Goal: Transaction & Acquisition: Purchase product/service

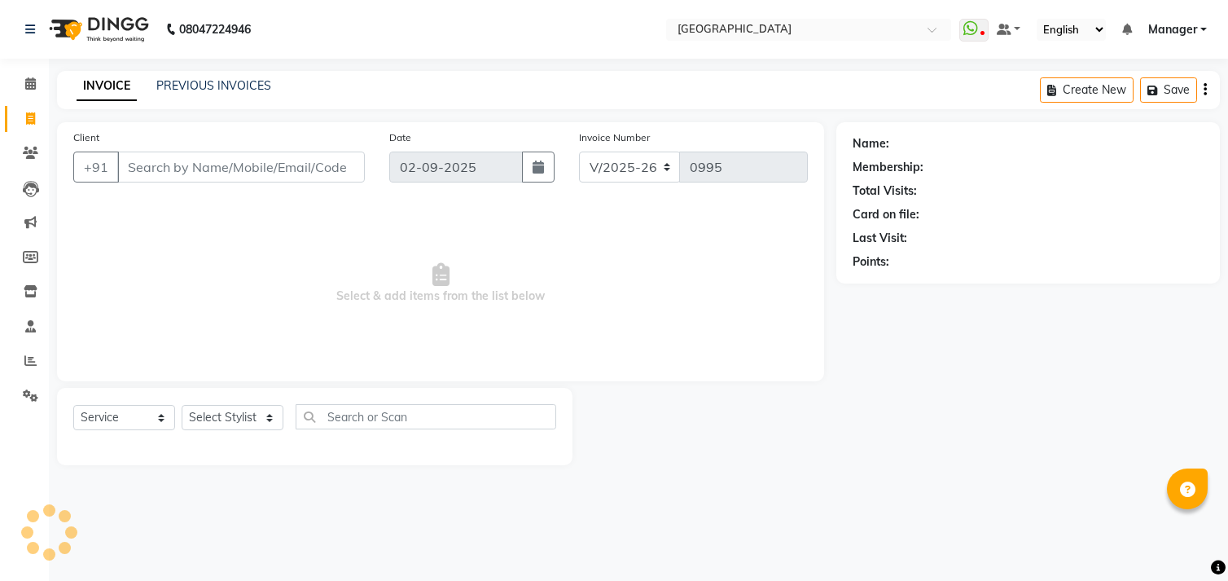
select select "7871"
select select "service"
click at [155, 171] on input "Client" at bounding box center [241, 166] width 248 height 31
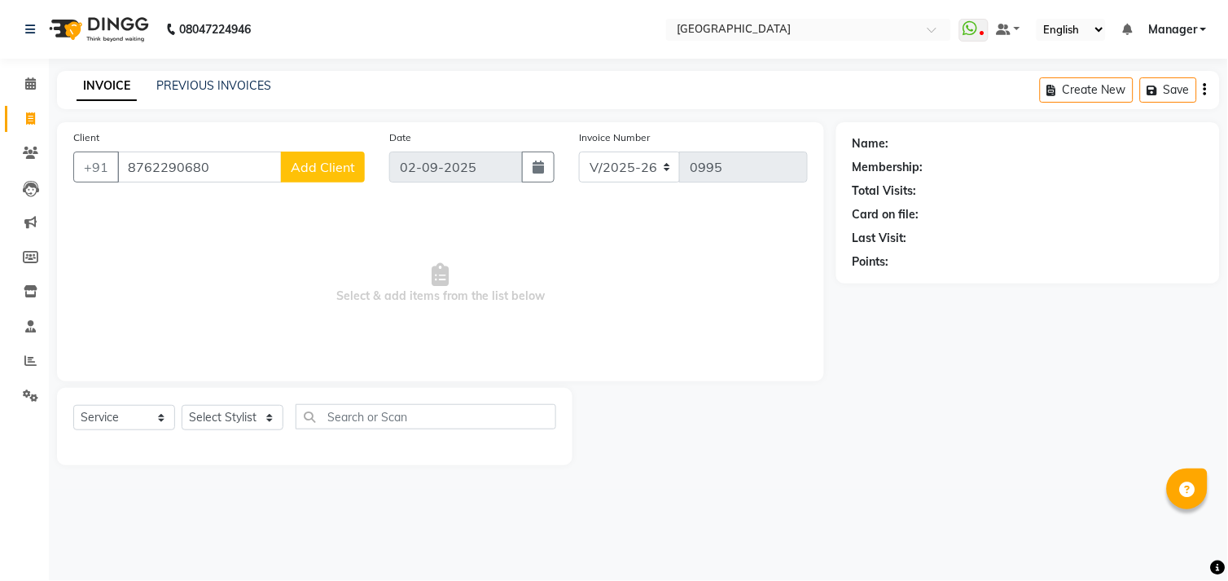
type input "8762290680"
click at [197, 419] on select "Select Stylist [PERSON_NAME] [PERSON_NAME] Manager [PERSON_NAME] [PERSON_NAME] …" at bounding box center [233, 417] width 102 height 25
select select "70687"
click at [182, 406] on select "Select Stylist [PERSON_NAME] [PERSON_NAME] Manager [PERSON_NAME] [PERSON_NAME] …" at bounding box center [233, 417] width 102 height 25
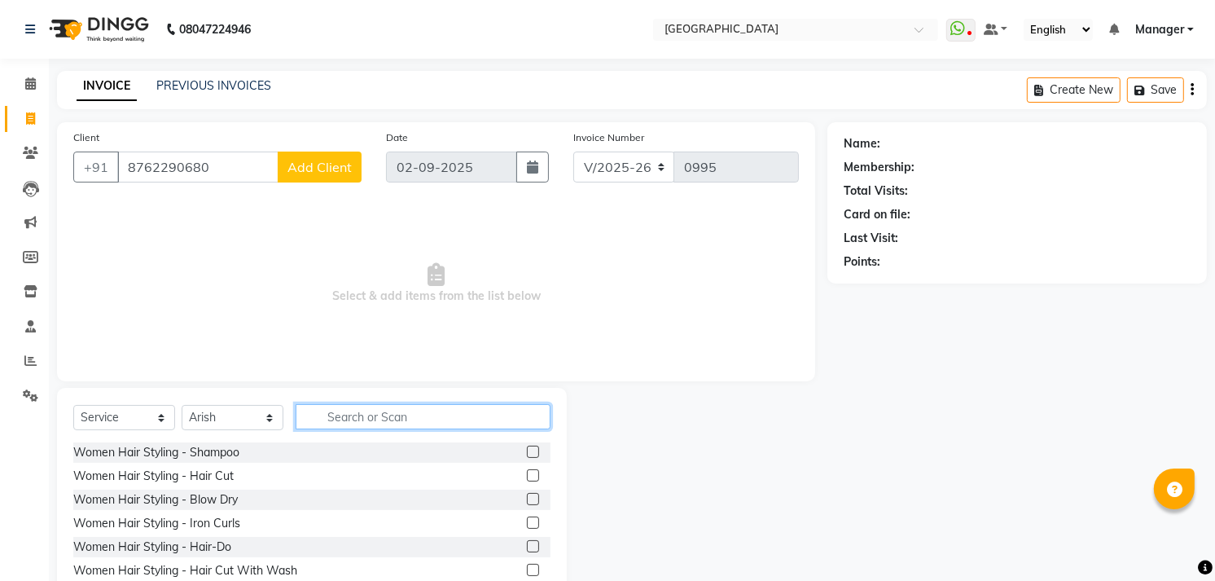
click at [357, 427] on input "text" at bounding box center [423, 416] width 255 height 25
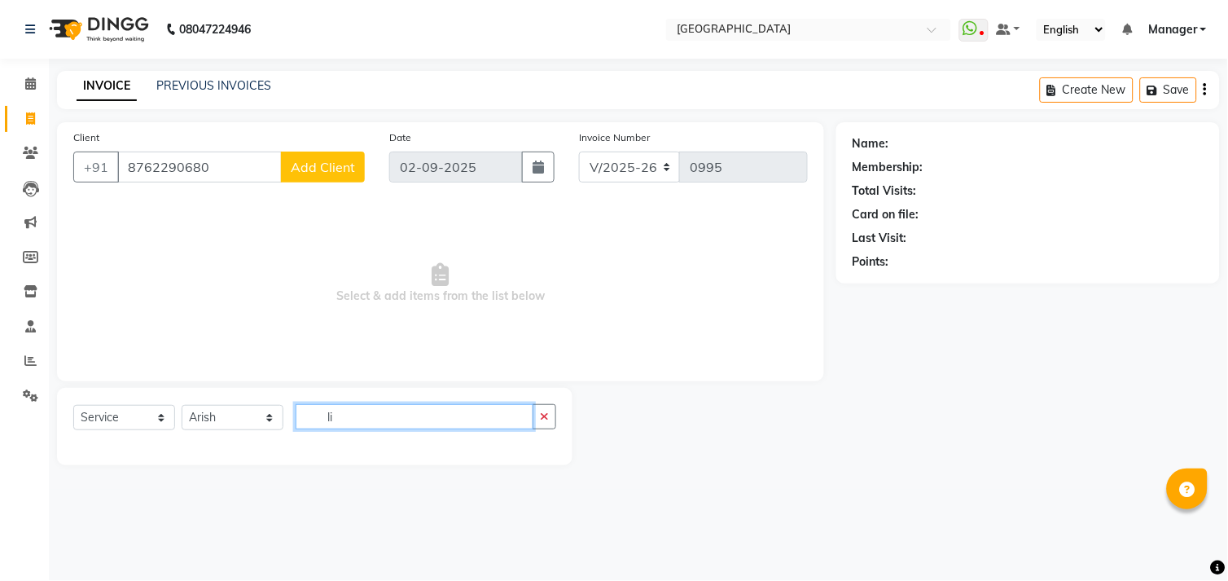
type input "l"
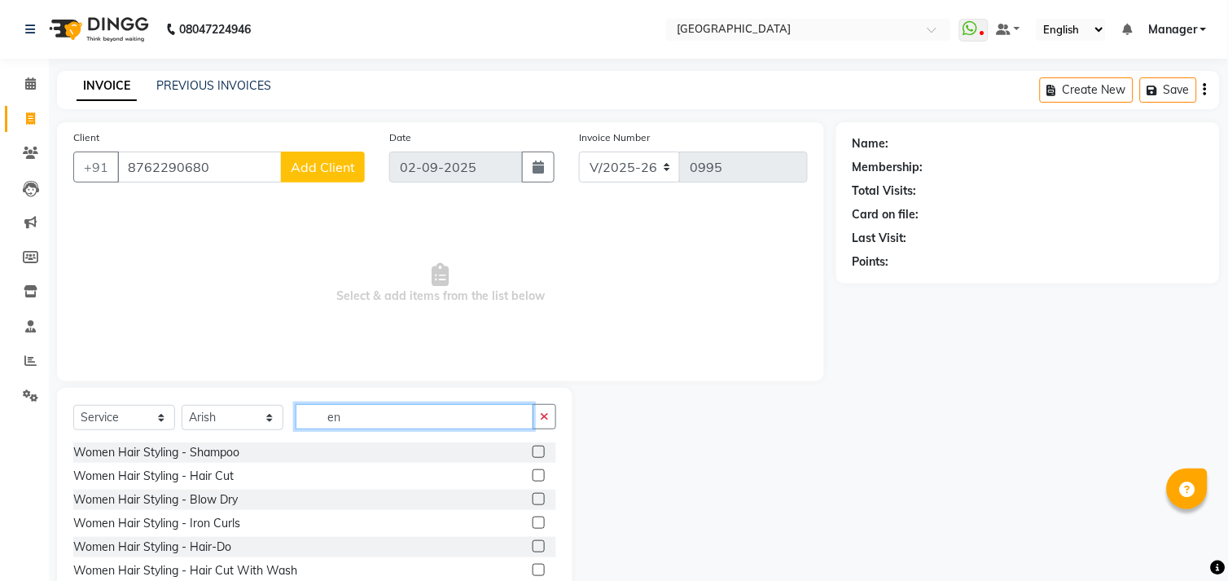
type input "e"
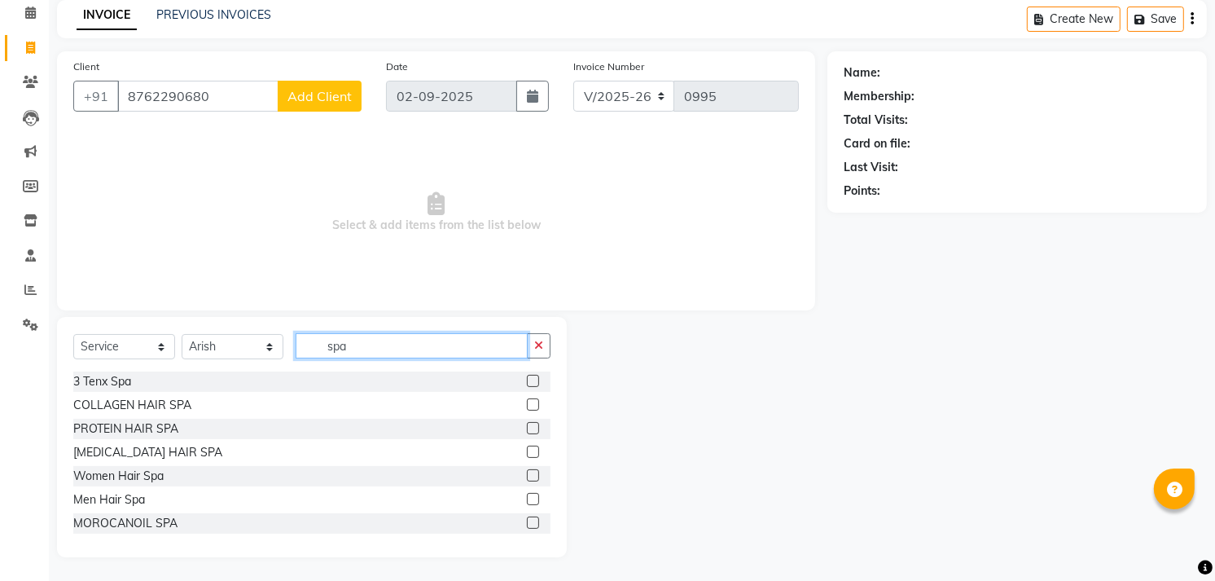
click at [384, 338] on input "spa" at bounding box center [412, 345] width 232 height 25
type input "s"
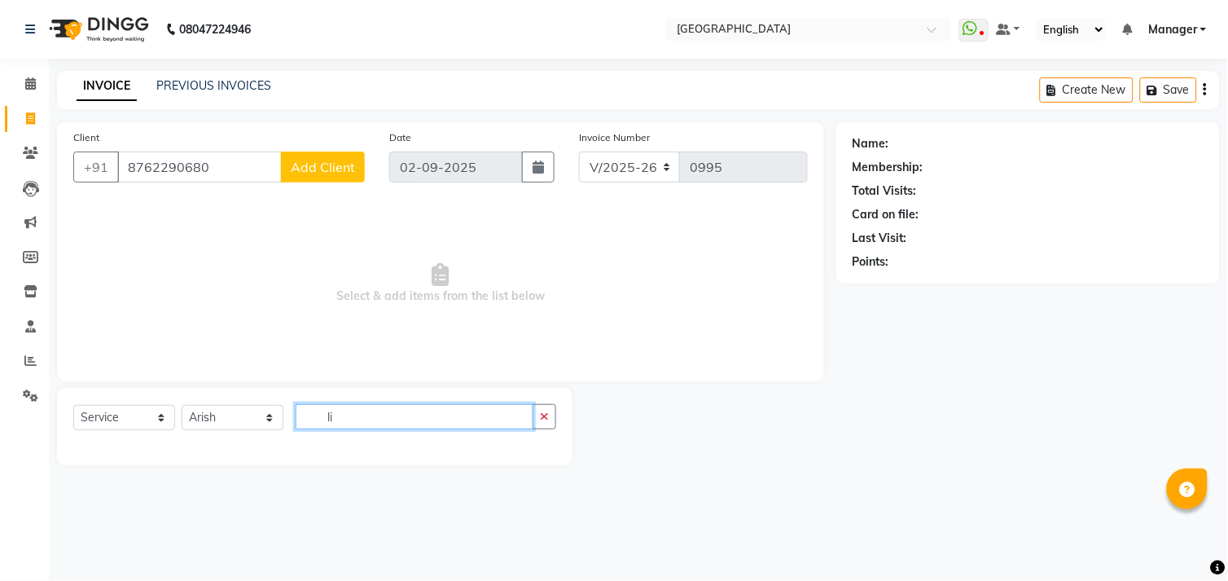
type input "l"
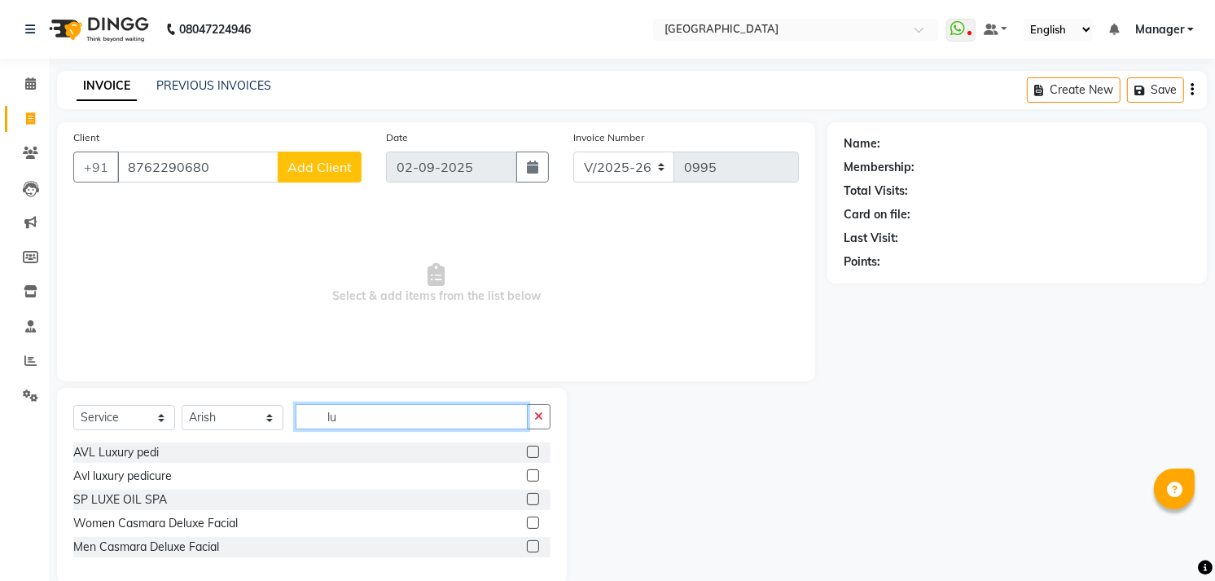
type input "lu"
click at [532, 497] on label at bounding box center [533, 499] width 12 height 12
click at [532, 497] on input "checkbox" at bounding box center [532, 499] width 11 height 11
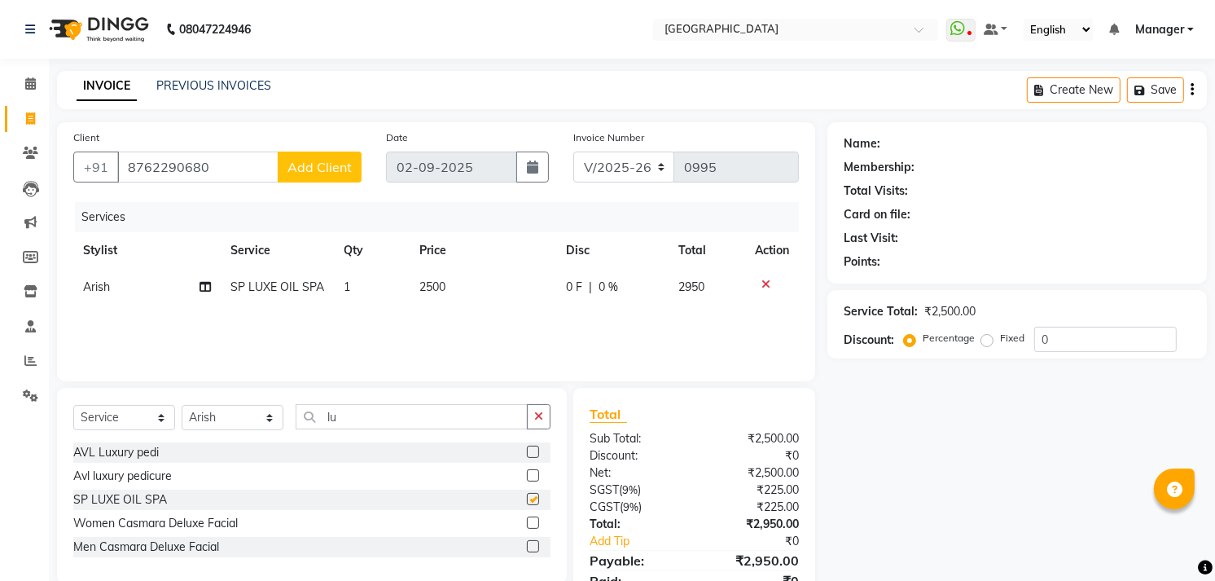
checkbox input "false"
click at [438, 287] on span "2500" at bounding box center [432, 286] width 26 height 15
select select "70687"
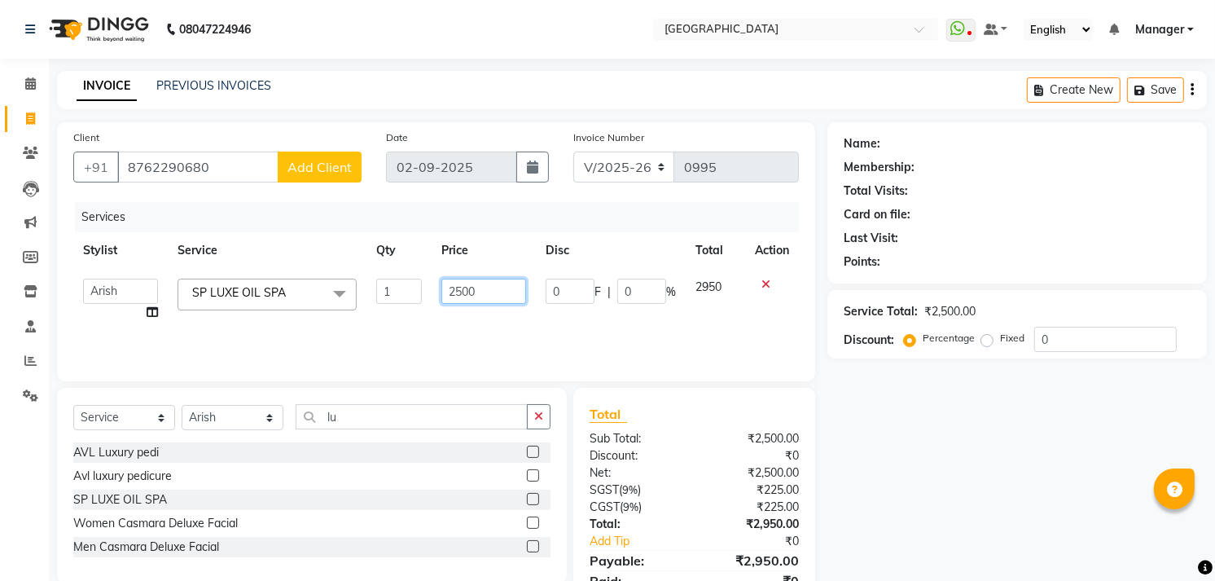
drag, startPoint x: 440, startPoint y: 287, endPoint x: 454, endPoint y: 287, distance: 14.7
click at [451, 287] on td "2500" at bounding box center [483, 300] width 103 height 62
click at [456, 287] on input "2500" at bounding box center [483, 290] width 84 height 25
click at [458, 287] on input "2500" at bounding box center [483, 290] width 84 height 25
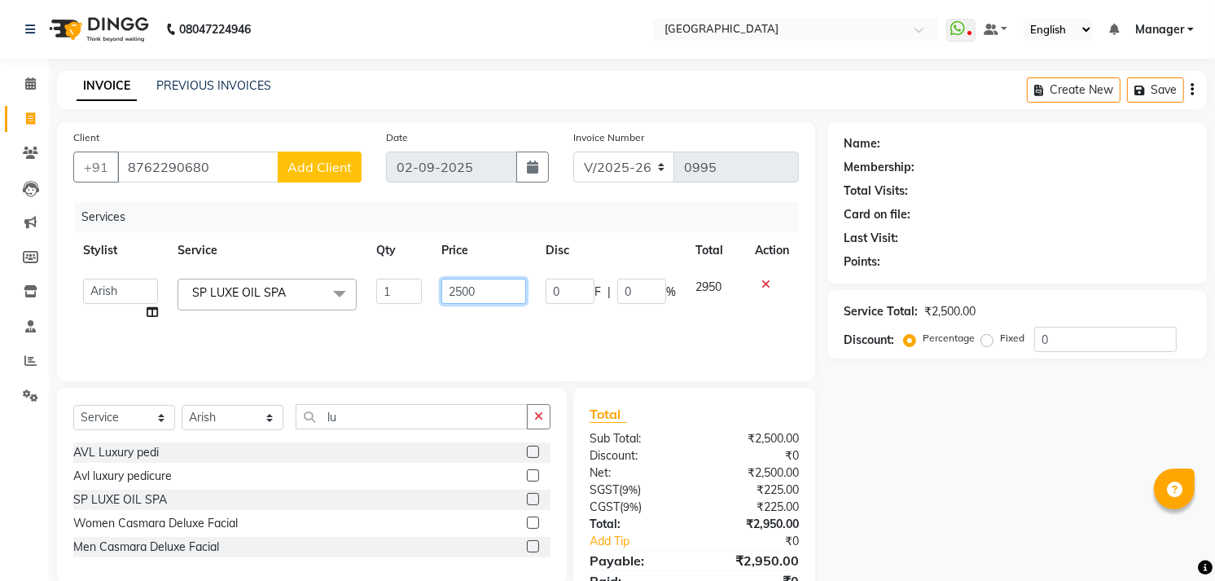
click at [460, 287] on input "2500" at bounding box center [483, 290] width 84 height 25
type input "2"
type input "3000"
drag, startPoint x: 953, startPoint y: 527, endPoint x: 945, endPoint y: 524, distance: 8.8
click at [951, 526] on div "Name: Membership: Total Visits: Card on file: Last Visit: Points: Service Total…" at bounding box center [1023, 374] width 392 height 505
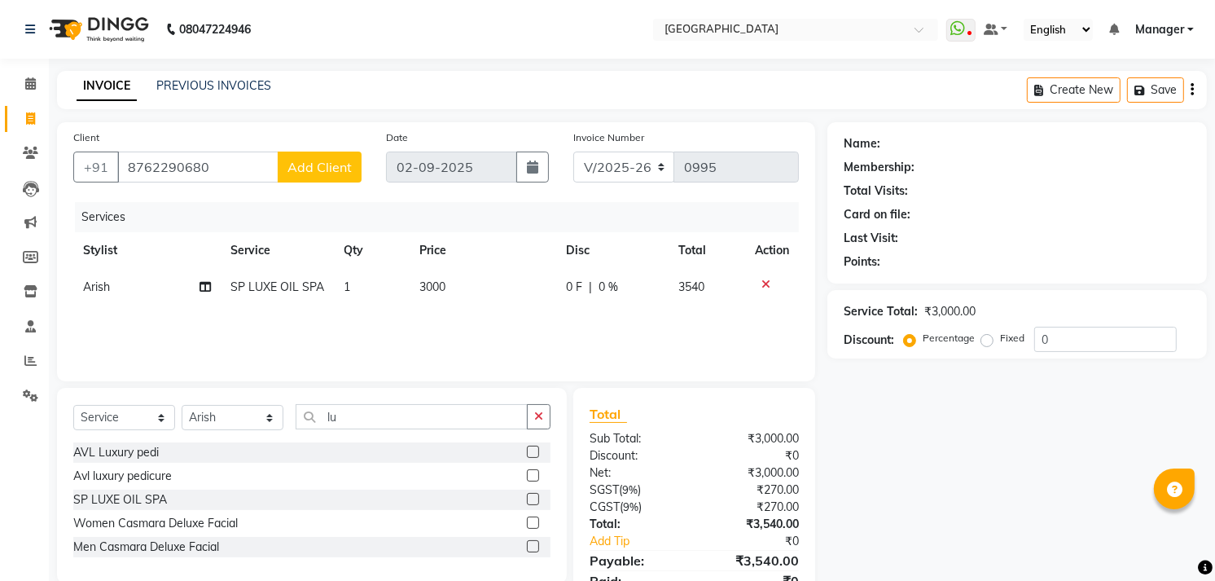
click at [329, 151] on button "Add Client" at bounding box center [320, 166] width 84 height 31
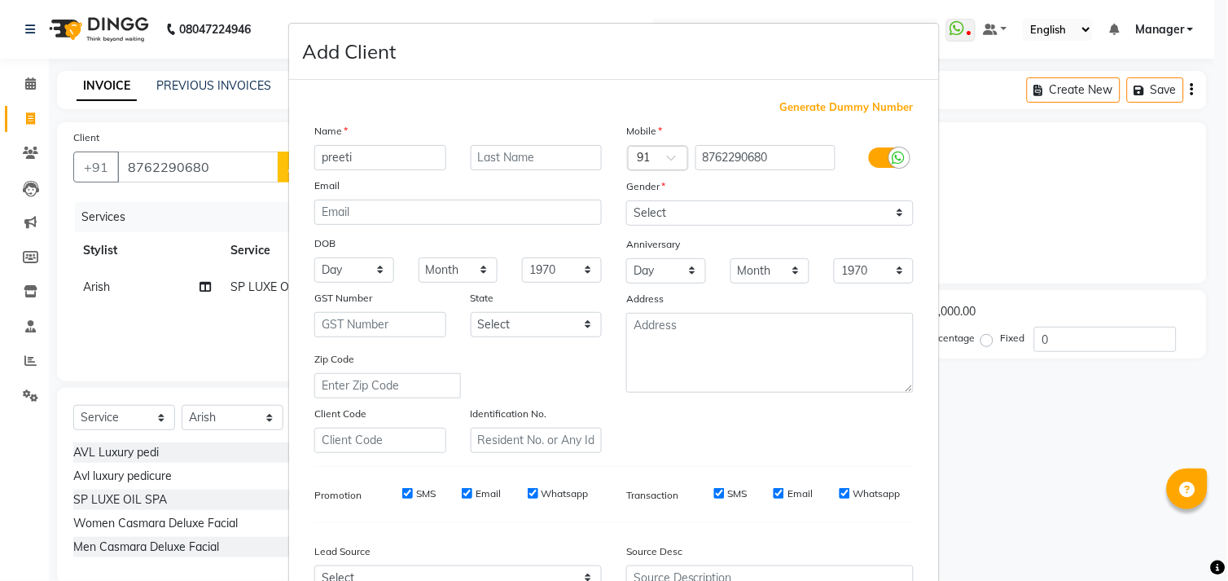
type input "preeti"
click at [652, 217] on select "Select [DEMOGRAPHIC_DATA] [DEMOGRAPHIC_DATA] Other Prefer Not To Say" at bounding box center [769, 212] width 287 height 25
select select "[DEMOGRAPHIC_DATA]"
click at [626, 200] on select "Select [DEMOGRAPHIC_DATA] [DEMOGRAPHIC_DATA] Other Prefer Not To Say" at bounding box center [769, 212] width 287 height 25
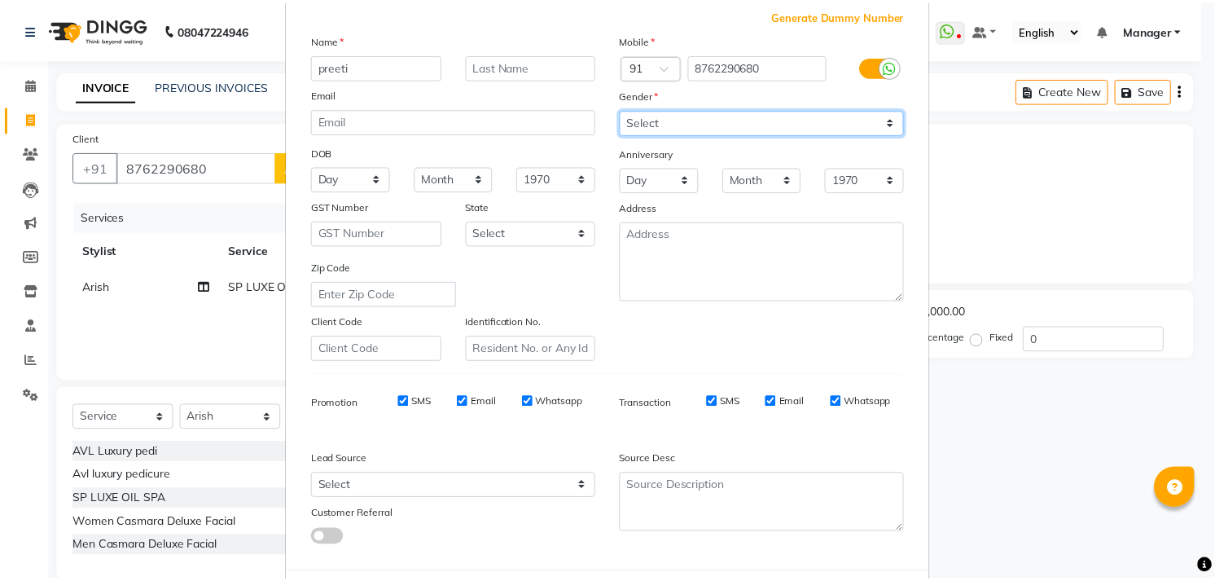
scroll to position [172, 0]
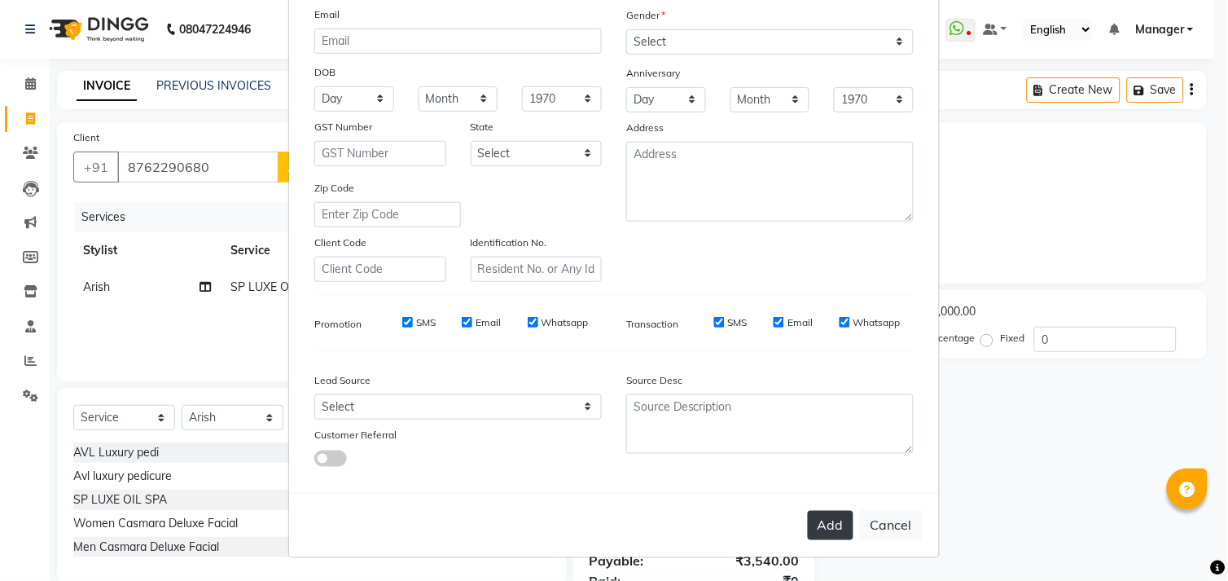
click at [809, 517] on button "Add" at bounding box center [831, 525] width 46 height 29
select select
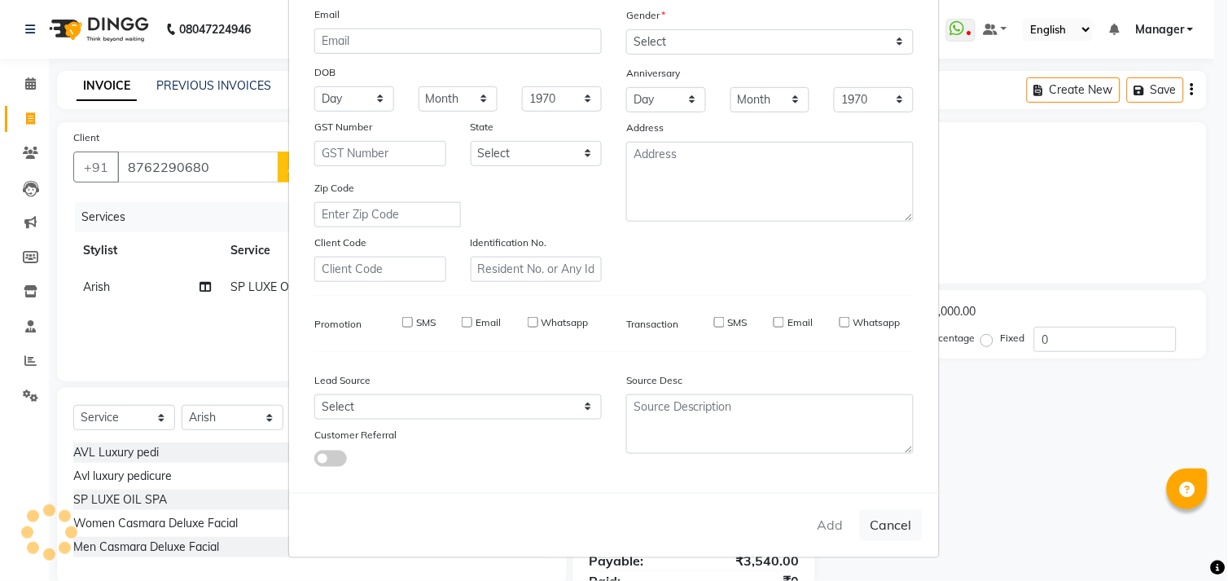
select select
checkbox input "false"
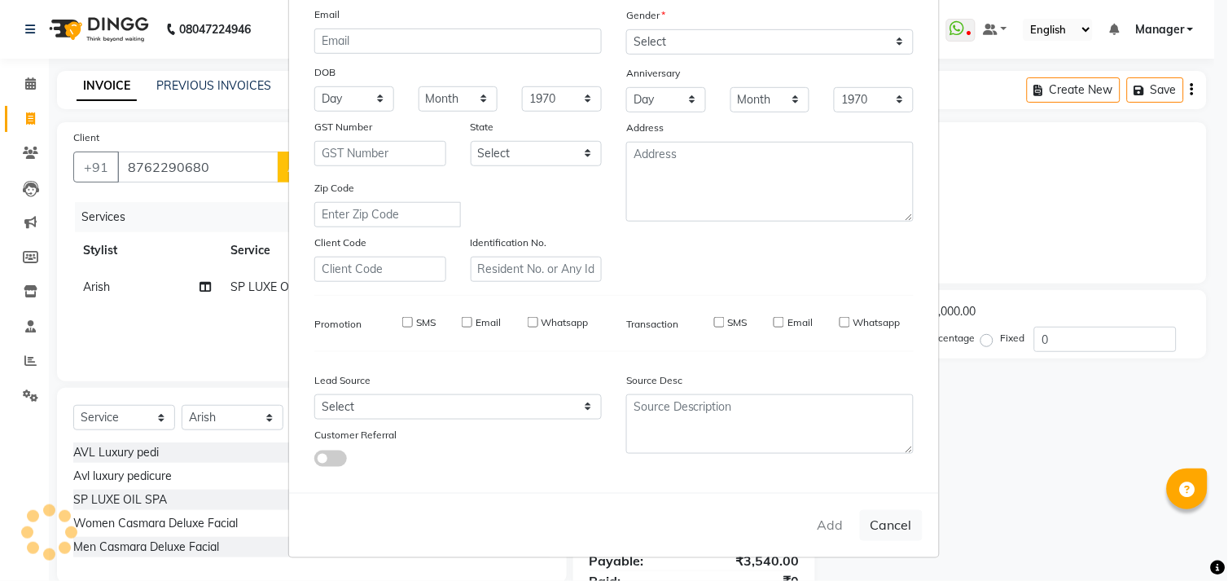
checkbox input "false"
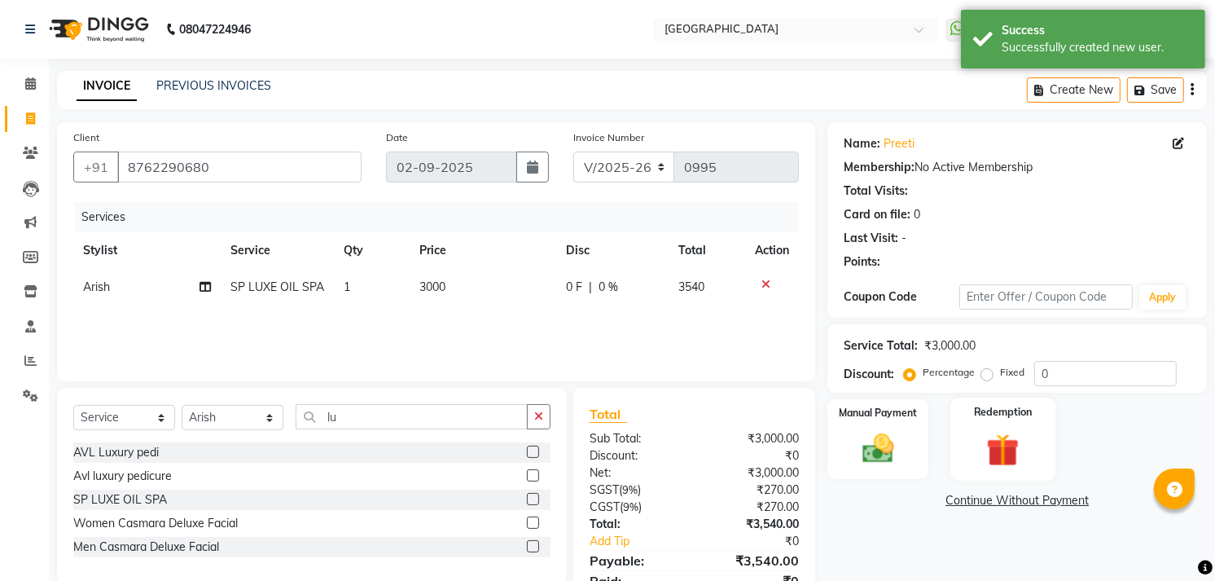
scroll to position [70, 0]
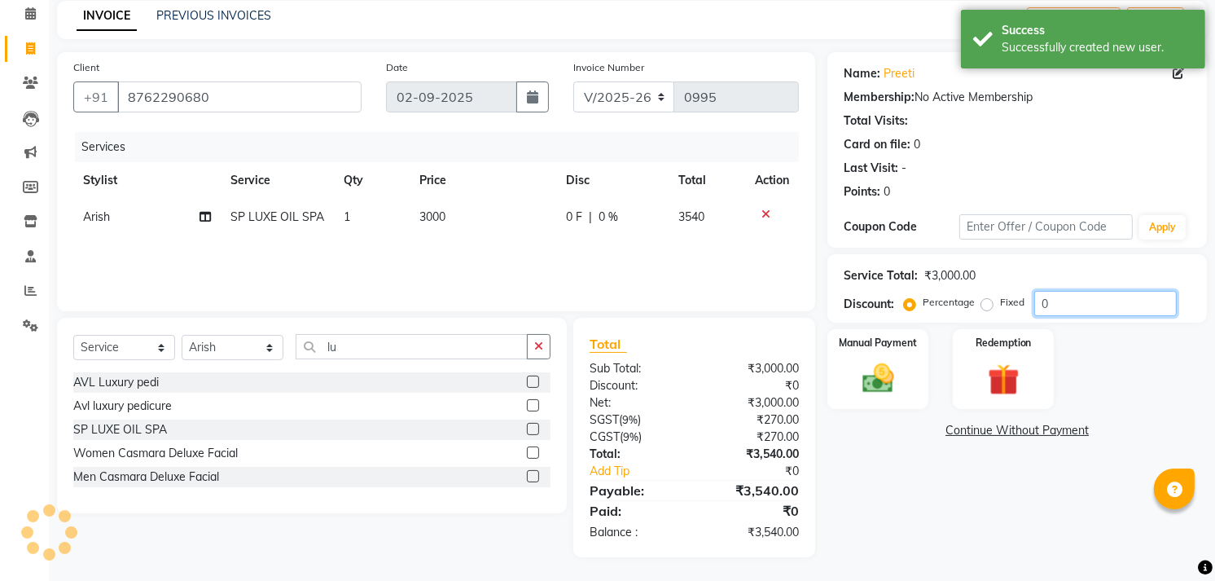
click at [1108, 295] on input "0" at bounding box center [1105, 303] width 142 height 25
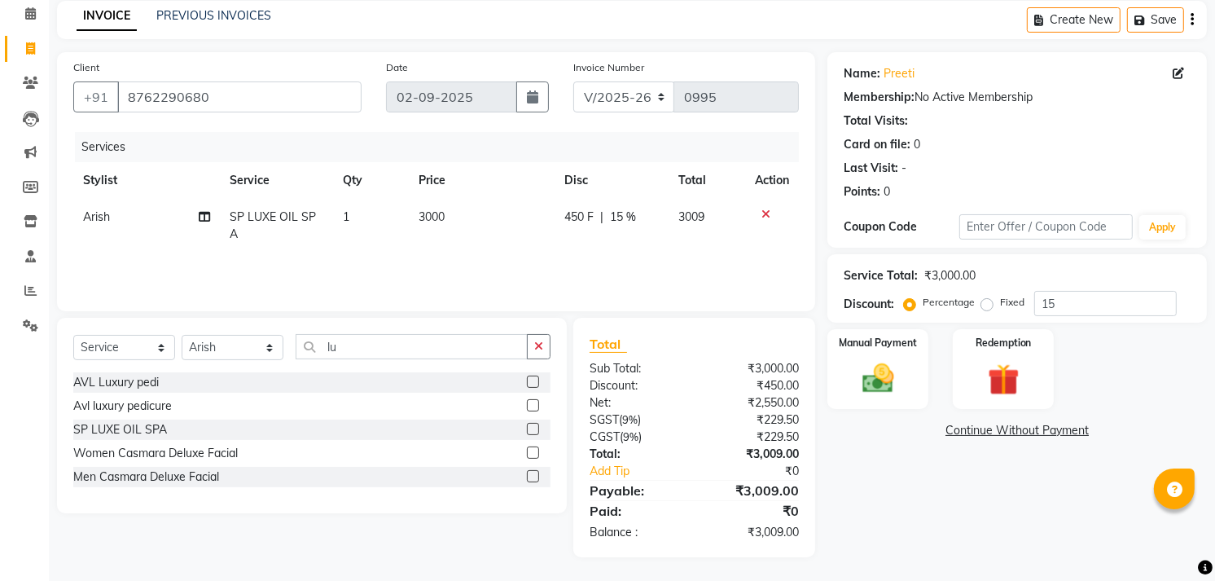
click at [902, 542] on div "Name: Preeti Membership: No Active Membership Total Visits: Card on file: 0 Las…" at bounding box center [1023, 304] width 392 height 505
click at [1083, 309] on input "15" at bounding box center [1105, 303] width 142 height 25
type input "10"
click at [896, 375] on img at bounding box center [878, 378] width 53 height 37
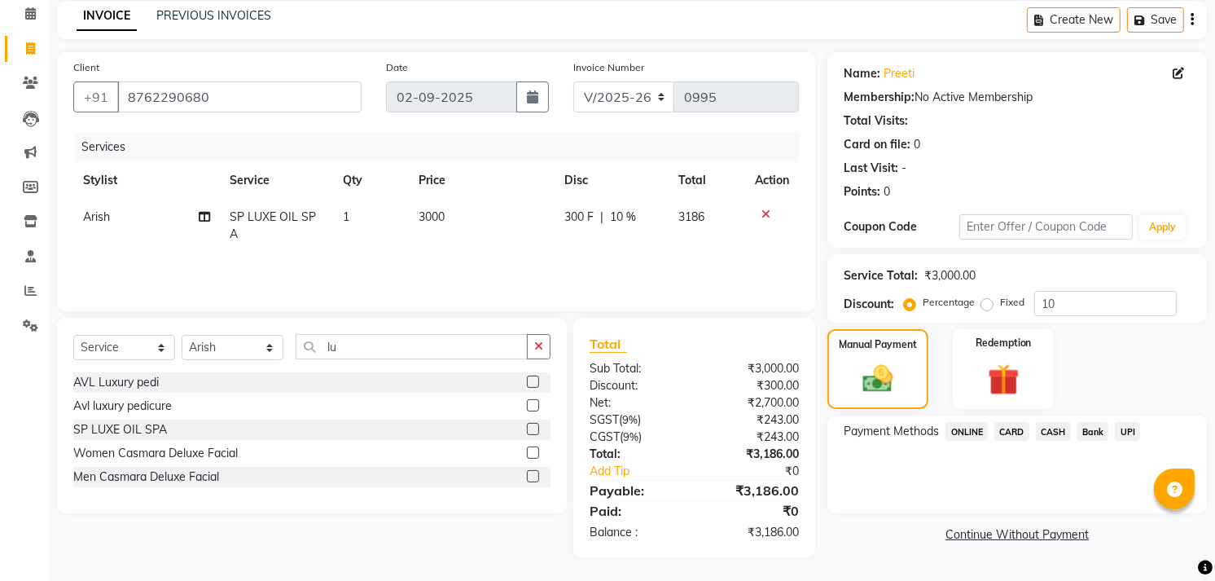
click at [1134, 434] on span "UPI" at bounding box center [1127, 431] width 25 height 19
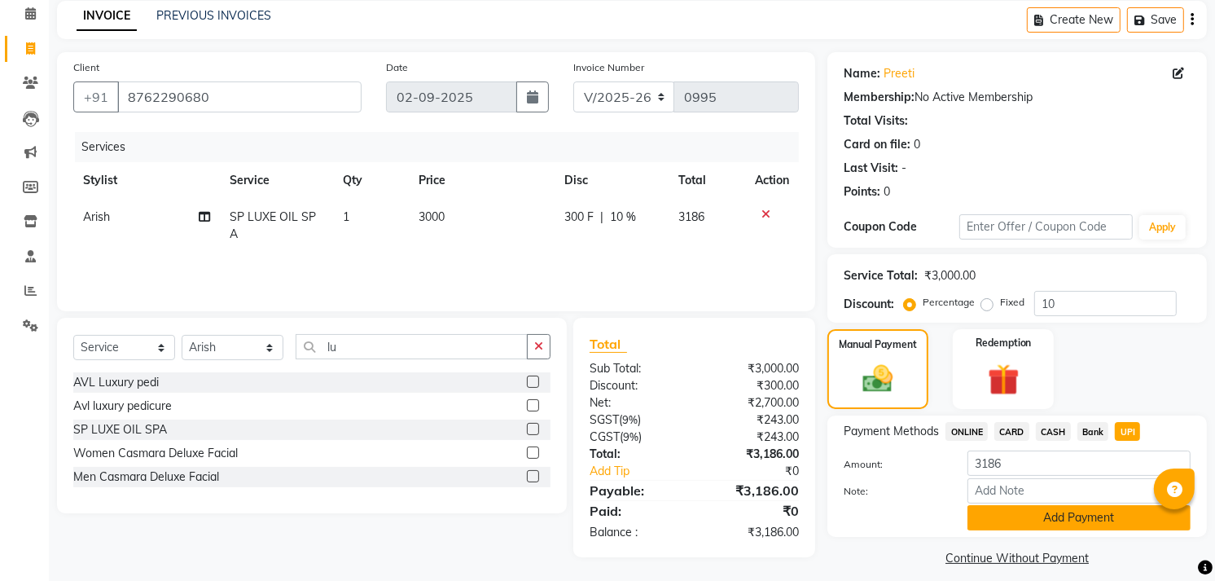
click at [1079, 525] on button "Add Payment" at bounding box center [1078, 517] width 223 height 25
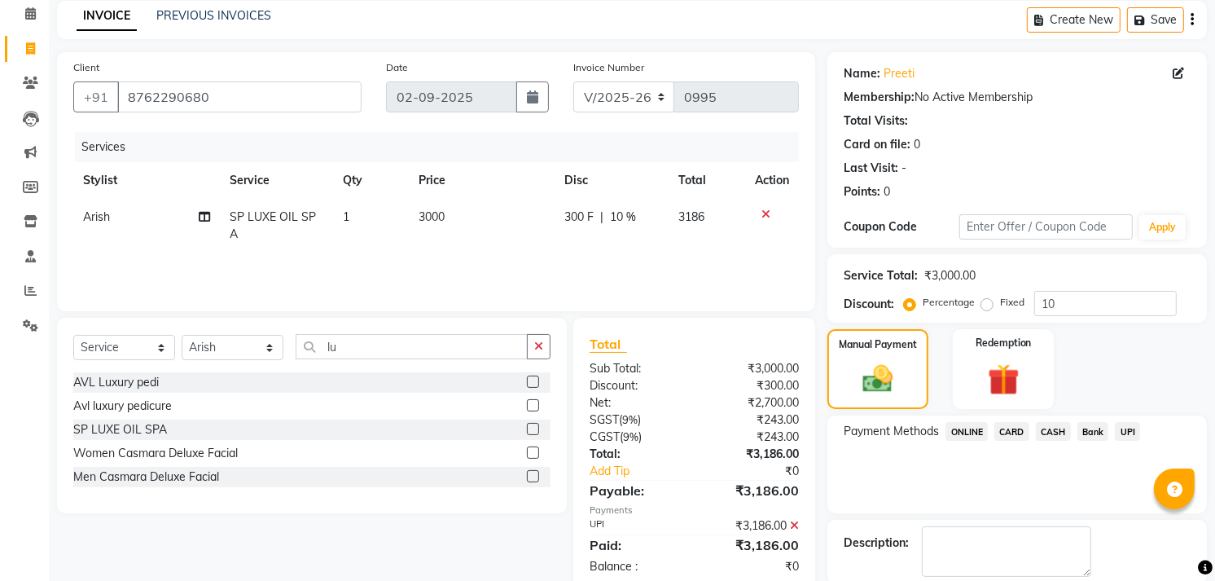
scroll to position [151, 0]
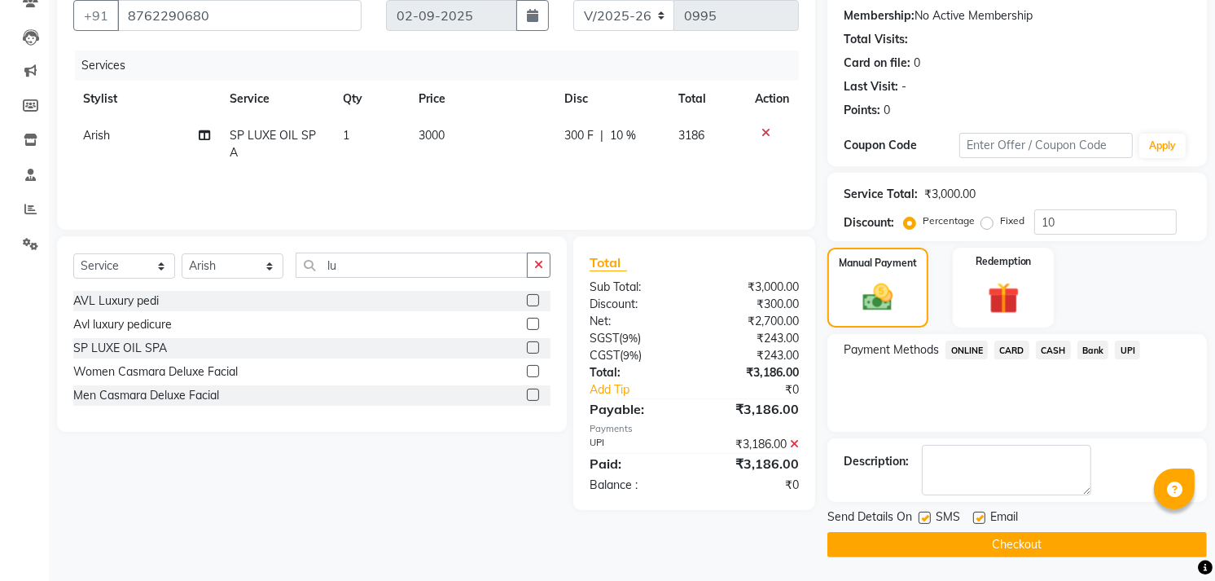
click at [991, 541] on button "Checkout" at bounding box center [1016, 544] width 379 height 25
